Goal: Transaction & Acquisition: Purchase product/service

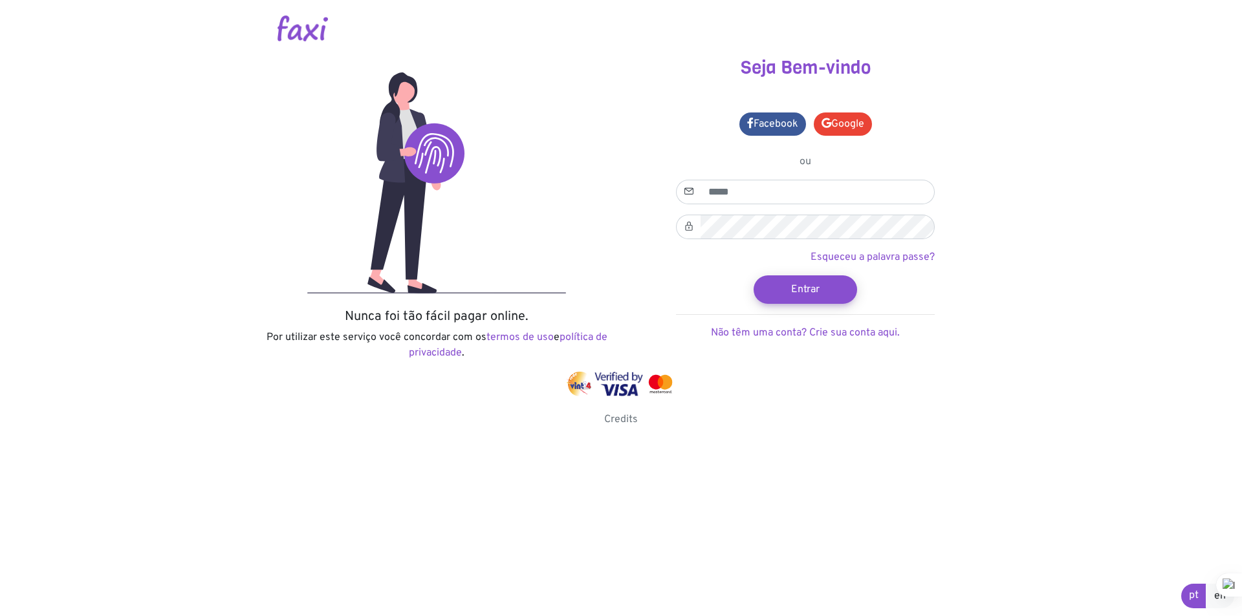
type input "**********"
click at [754, 276] on button "Entrar" at bounding box center [806, 290] width 104 height 28
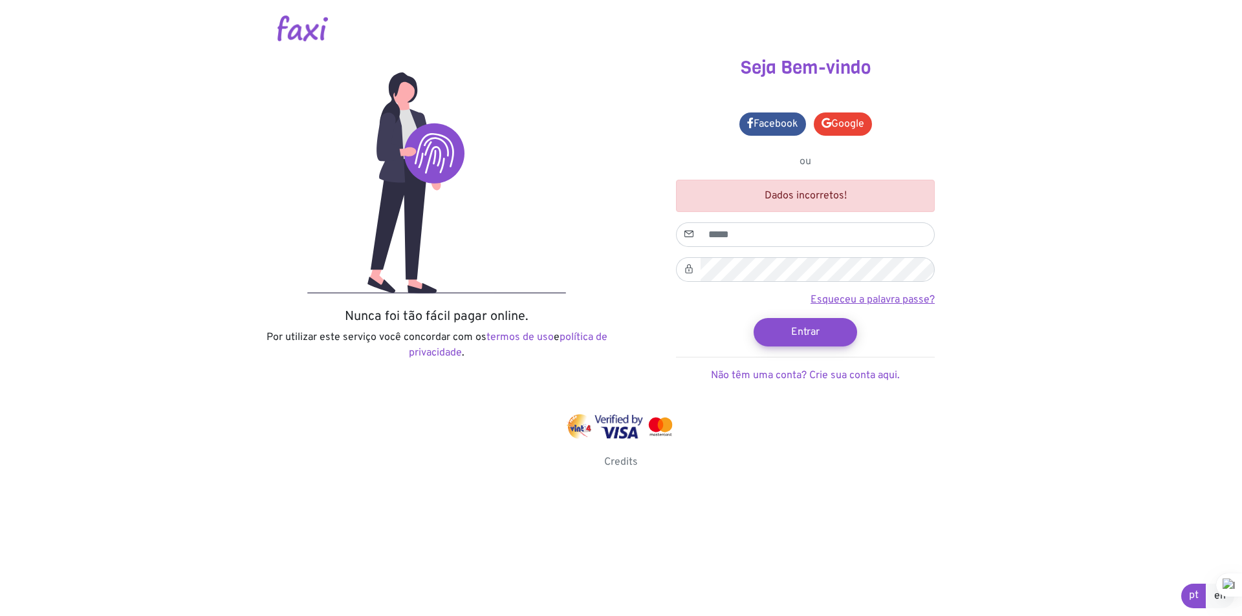
click at [910, 299] on link "Esqueceu a palavra passe?" at bounding box center [873, 300] width 124 height 13
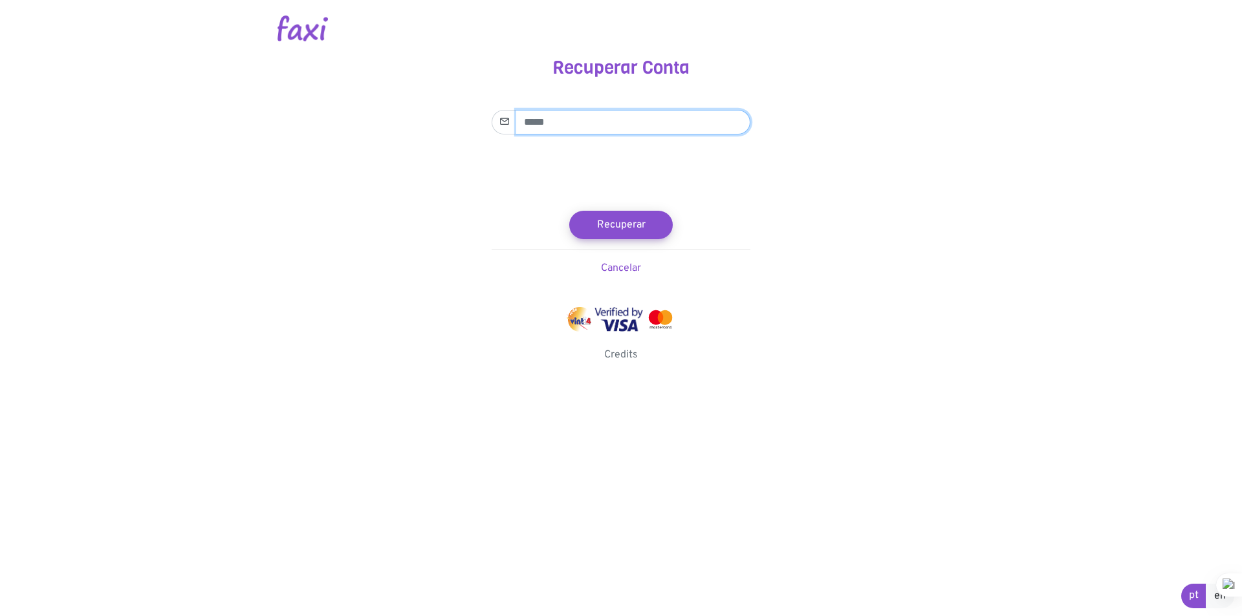
click at [587, 124] on input "email" at bounding box center [633, 122] width 234 height 25
type input "**********"
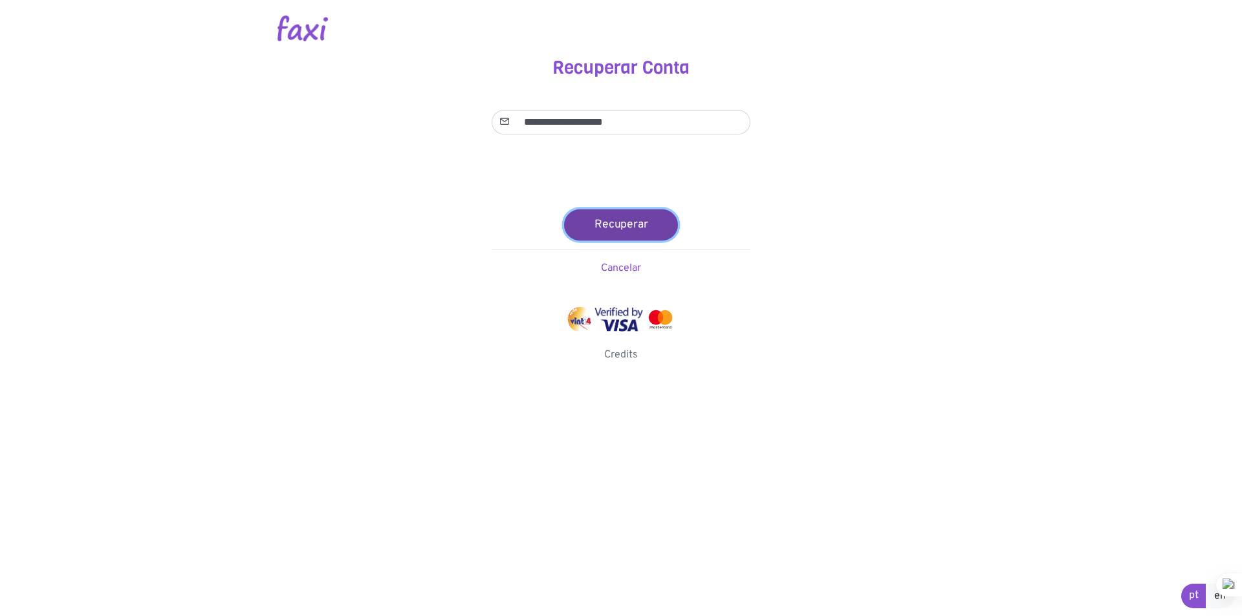
click at [634, 223] on button "Recuperar" at bounding box center [621, 224] width 114 height 31
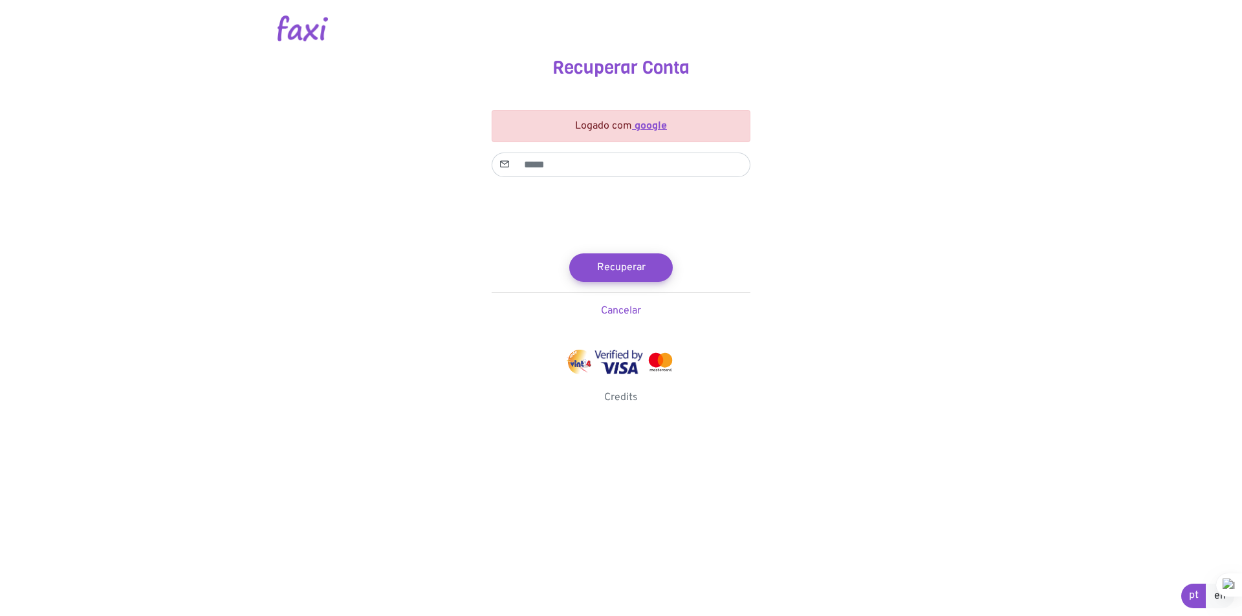
click at [655, 124] on strong "google" at bounding box center [651, 126] width 32 height 13
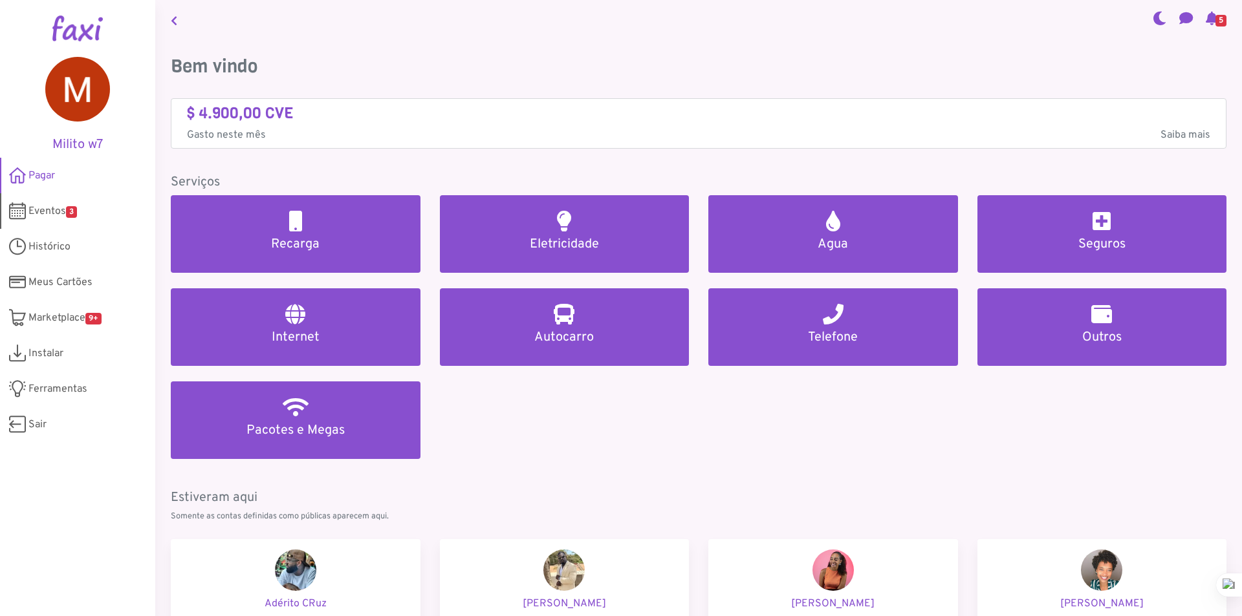
click at [50, 211] on span "Eventos 3" at bounding box center [52, 212] width 49 height 16
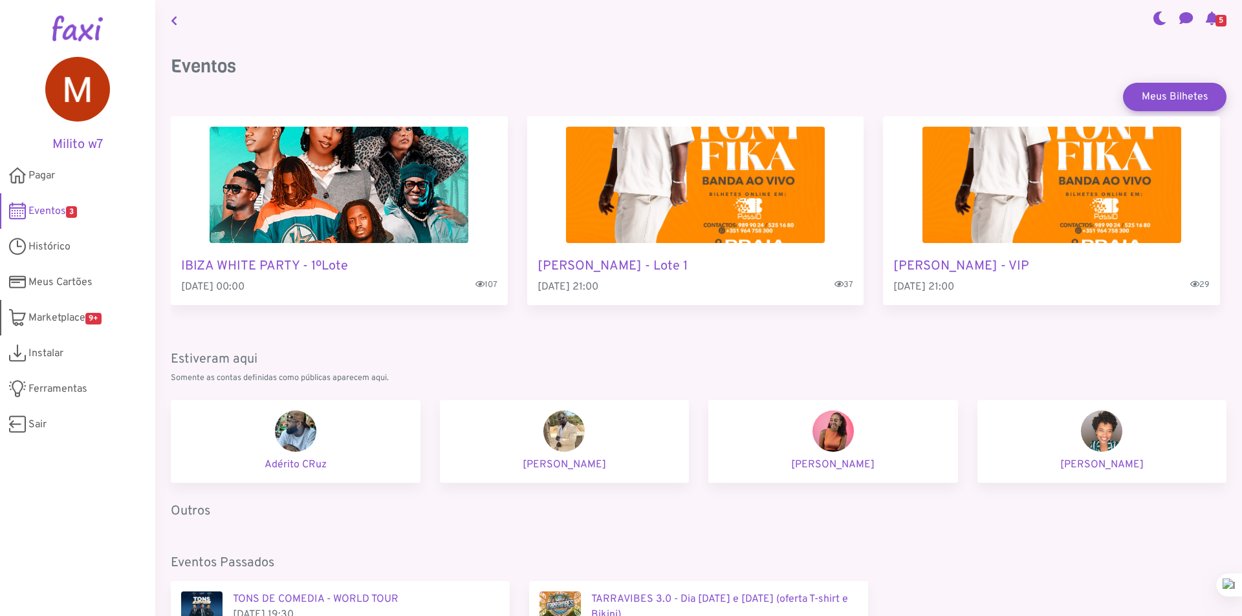
click at [89, 318] on span "9+" at bounding box center [93, 319] width 16 height 12
click at [74, 244] on link "Histórico" at bounding box center [77, 247] width 155 height 36
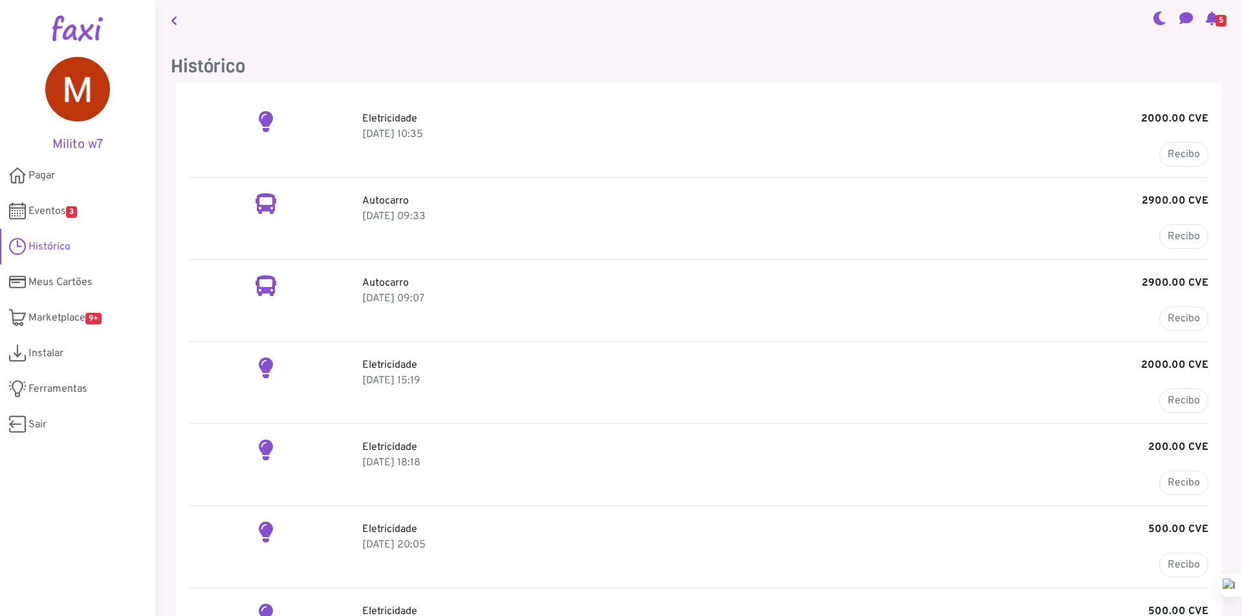
click at [174, 28] on link at bounding box center [174, 20] width 17 height 30
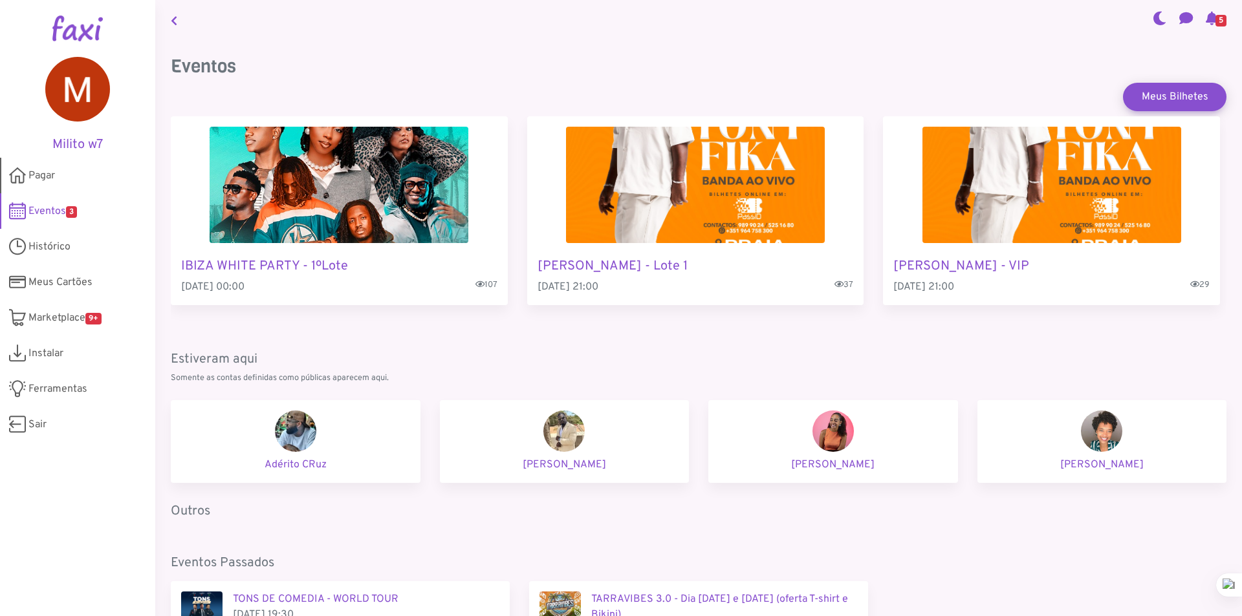
click at [29, 184] on link "Pagar" at bounding box center [77, 176] width 155 height 36
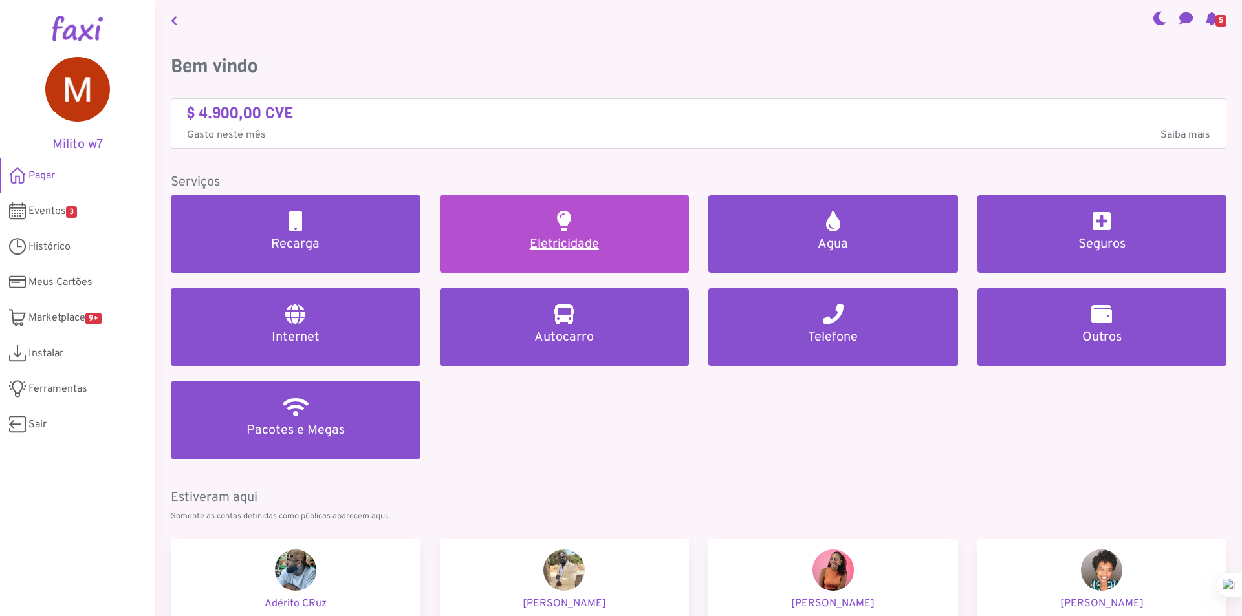
click at [518, 246] on h5 "Eletricidade" at bounding box center [564, 245] width 219 height 16
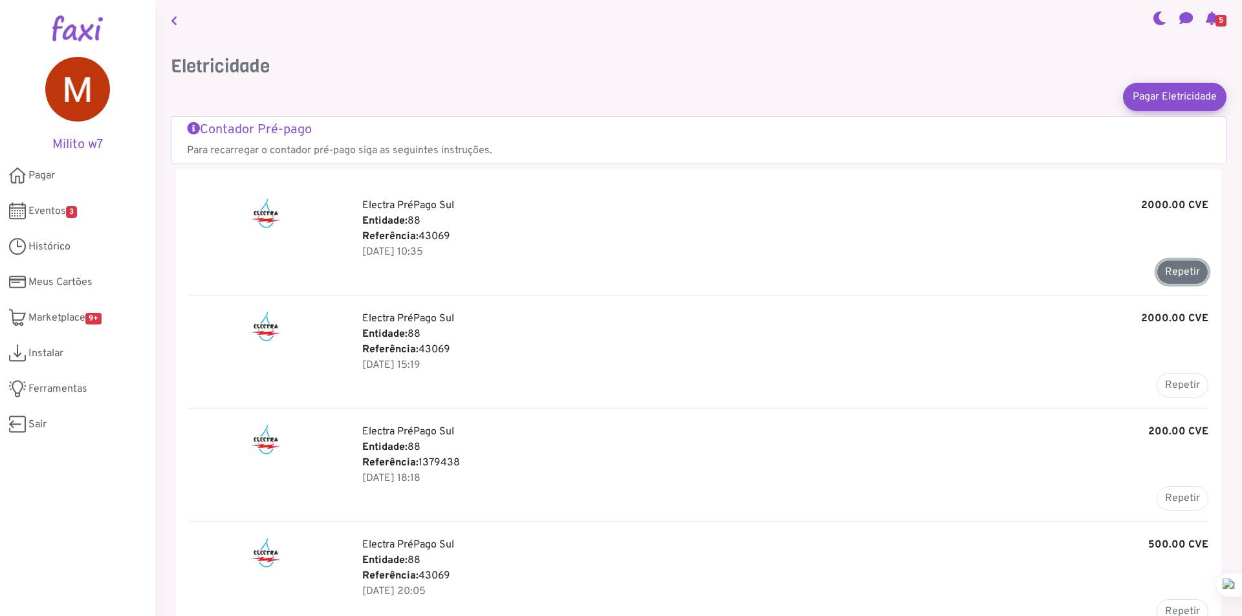
click at [1157, 274] on button "Repetir" at bounding box center [1183, 272] width 52 height 25
type input "*****"
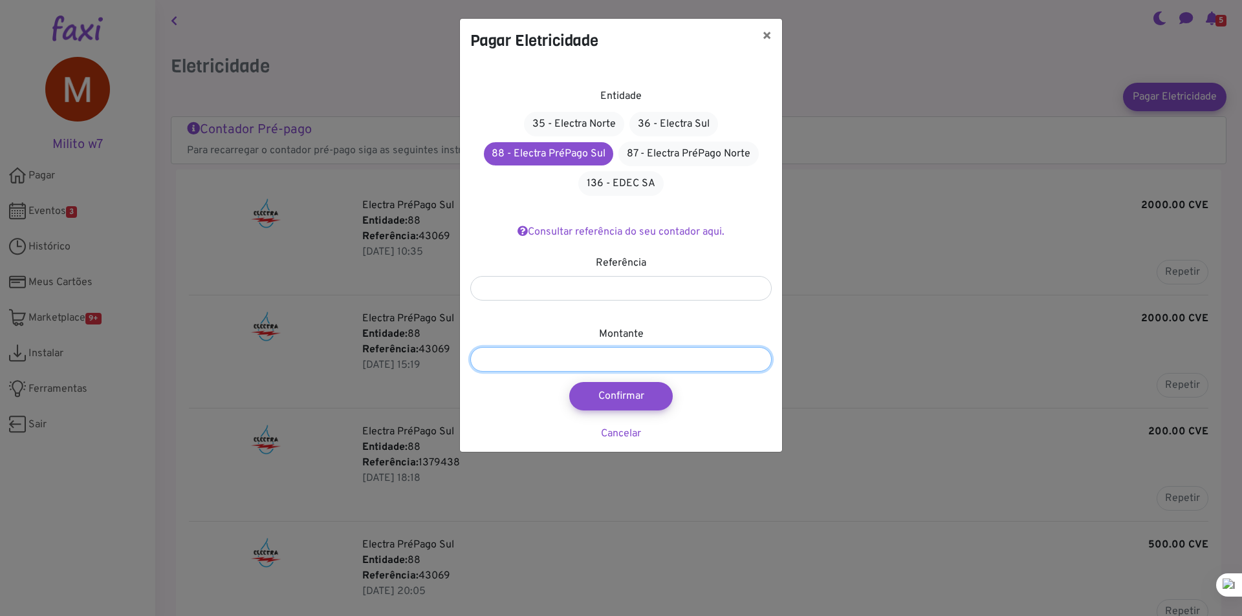
drag, startPoint x: 463, startPoint y: 358, endPoint x: 349, endPoint y: 341, distance: 115.1
click at [349, 341] on div "Pagar Eletricidade × Entidade 35 - Electra Norte 36 - Electra Sul 88 - Electra …" at bounding box center [621, 308] width 1242 height 616
type input "***"
click at [649, 402] on button "Confirmar" at bounding box center [621, 396] width 114 height 31
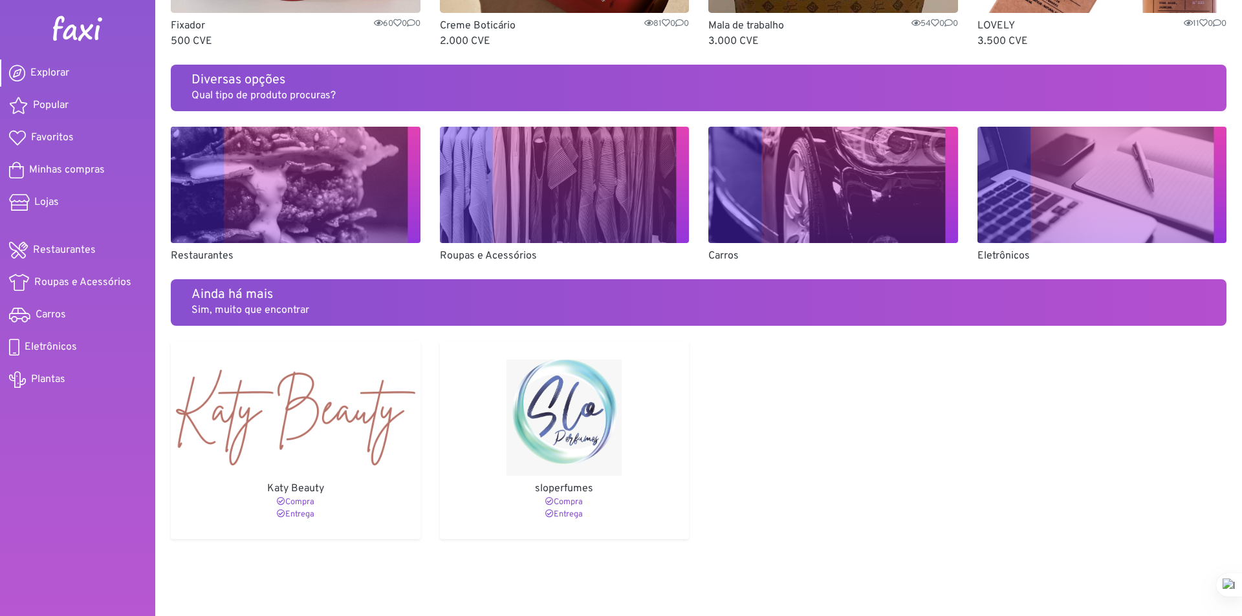
scroll to position [769, 0]
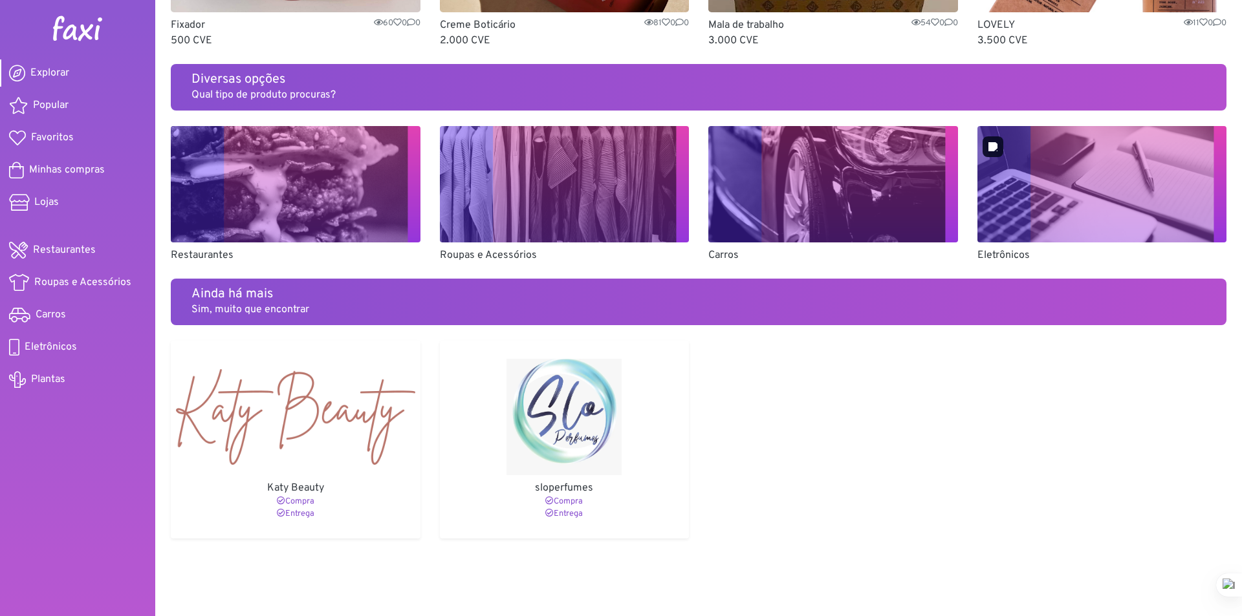
click at [1049, 169] on img at bounding box center [1102, 184] width 250 height 116
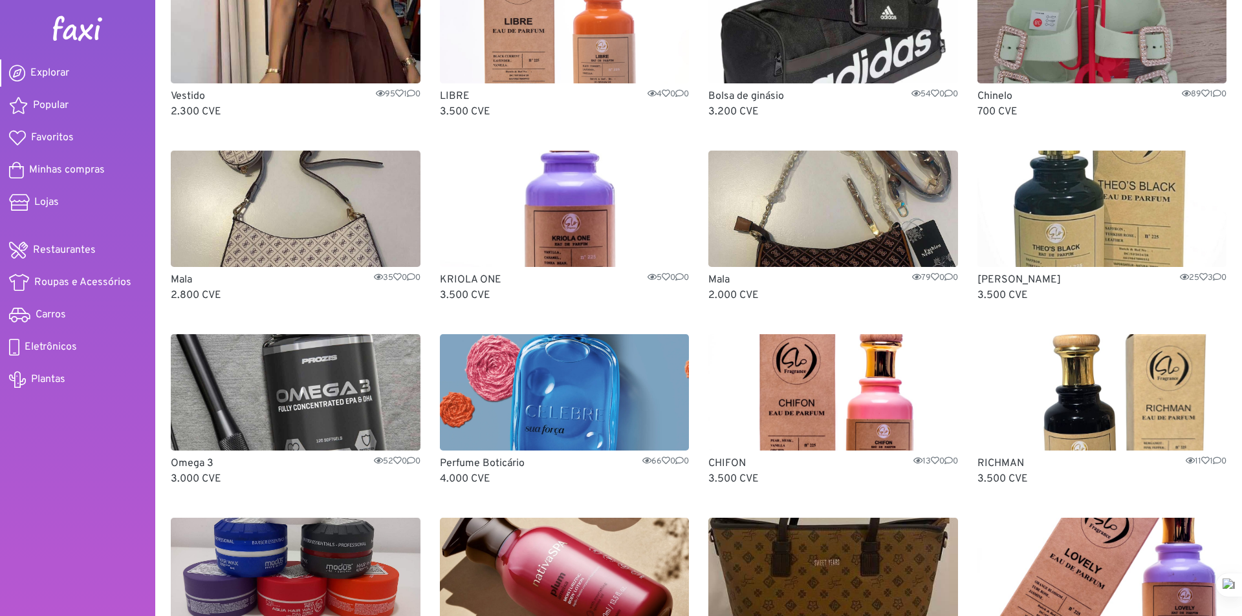
scroll to position [0, 0]
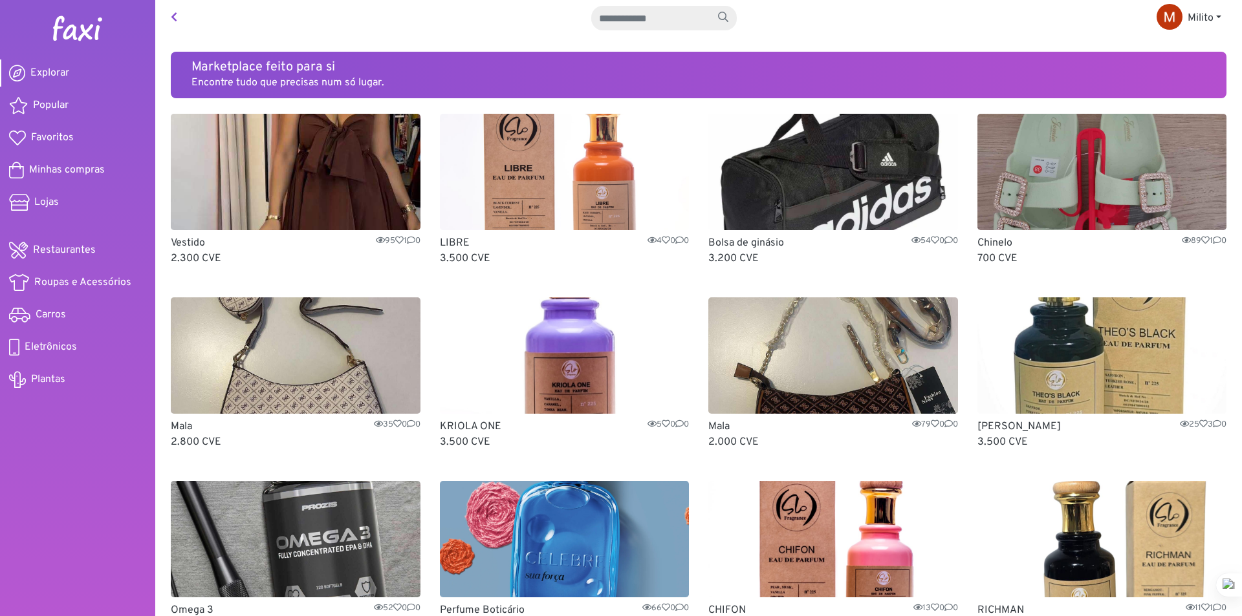
click at [174, 12] on icon at bounding box center [174, 17] width 6 height 10
click at [93, 32] on img at bounding box center [78, 29] width 52 height 26
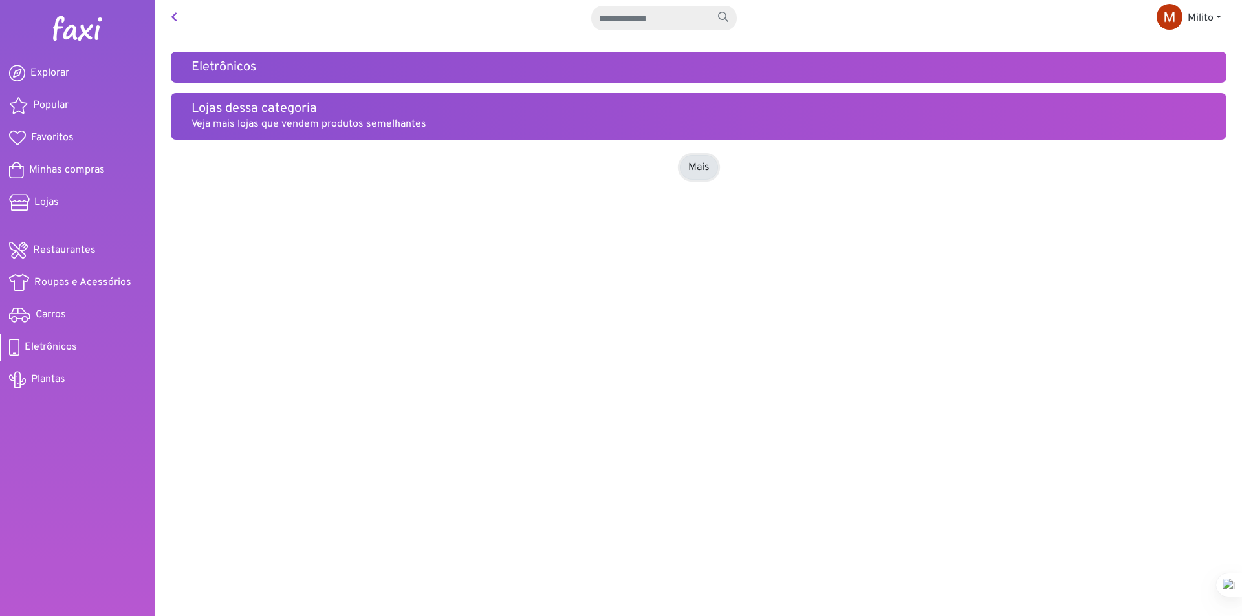
click at [704, 167] on link "Mais" at bounding box center [699, 167] width 38 height 25
click at [177, 16] on link at bounding box center [174, 18] width 17 height 26
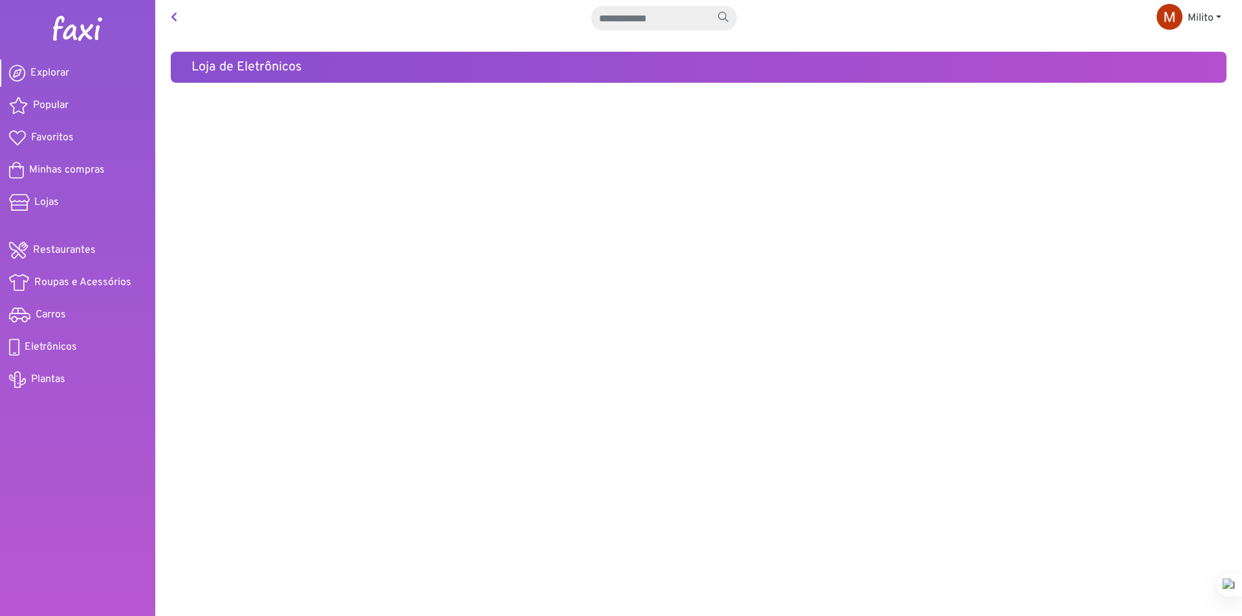
click at [50, 63] on link "Explorar" at bounding box center [77, 73] width 155 height 27
click at [177, 15] on link at bounding box center [174, 18] width 17 height 26
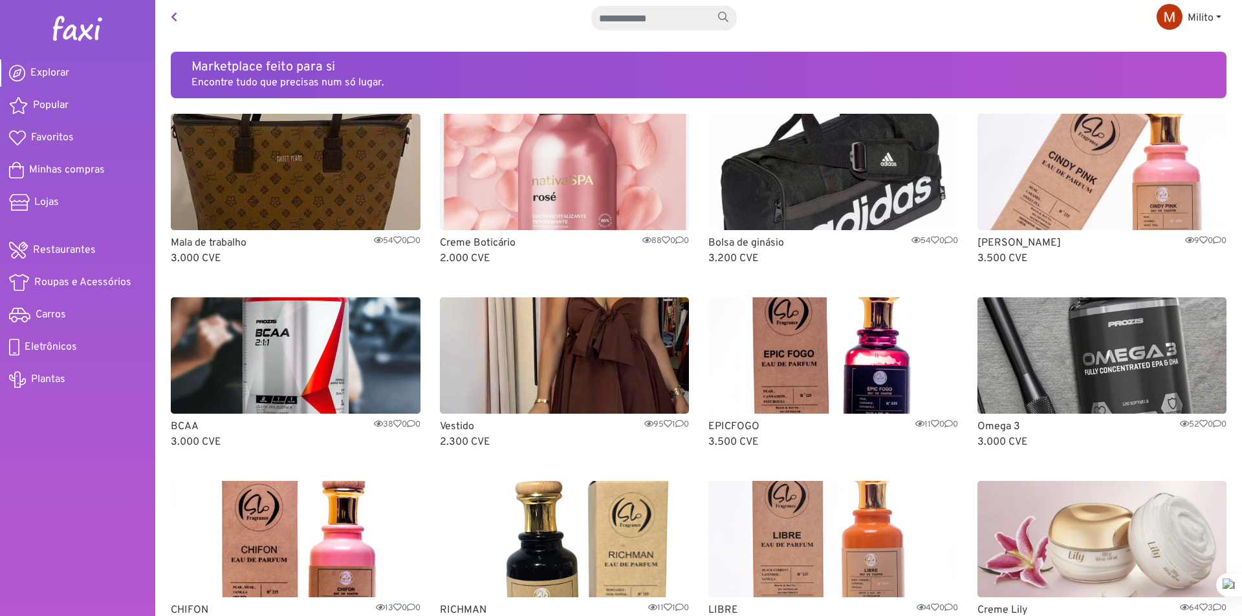
click at [173, 14] on icon at bounding box center [174, 17] width 6 height 10
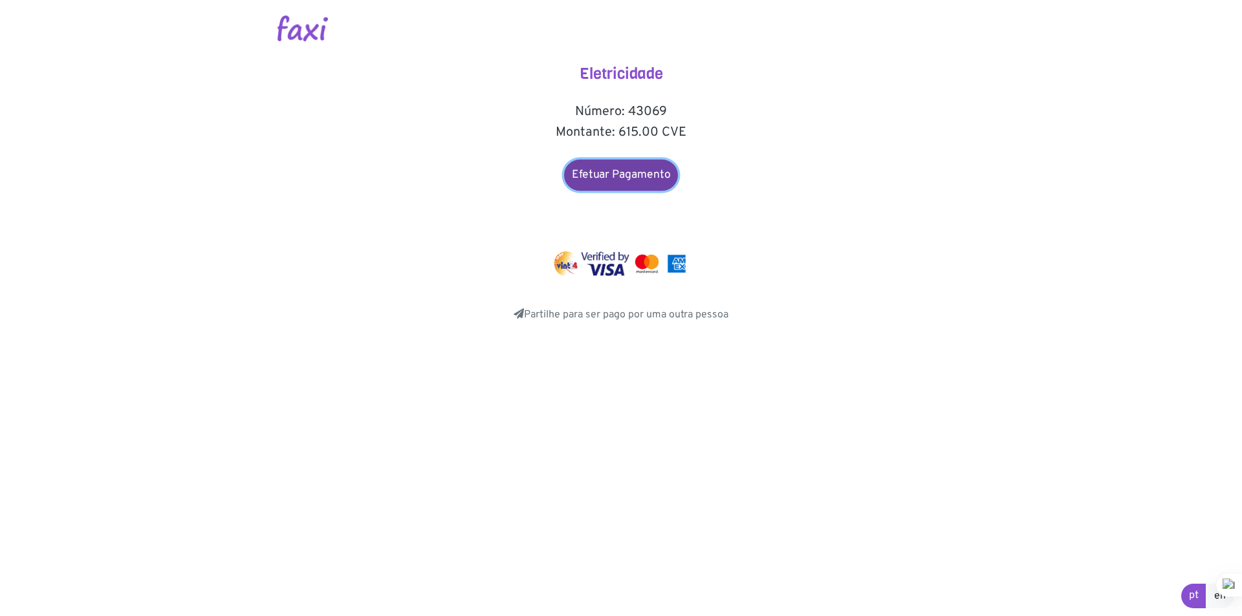
click at [616, 171] on link "Efetuar Pagamento" at bounding box center [621, 175] width 114 height 31
